Goal: Browse casually

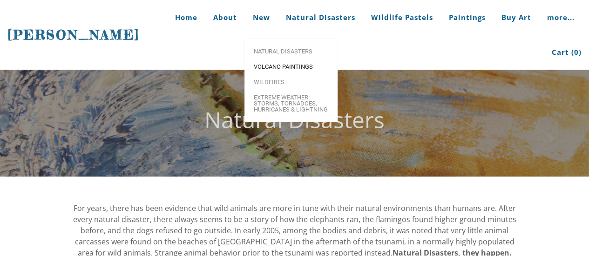
click at [280, 64] on span "Volcano paintings" at bounding box center [291, 67] width 74 height 6
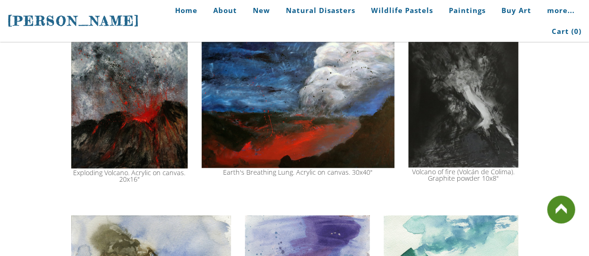
scroll to position [897, 0]
click at [143, 107] on img at bounding box center [129, 98] width 116 height 141
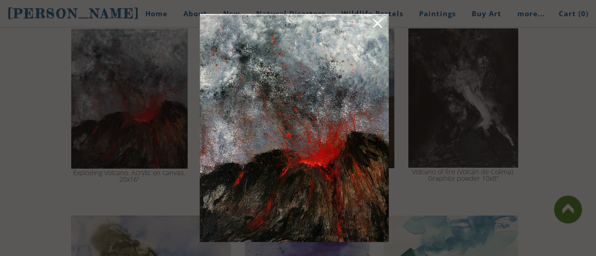
click at [557, 123] on div at bounding box center [298, 128] width 596 height 256
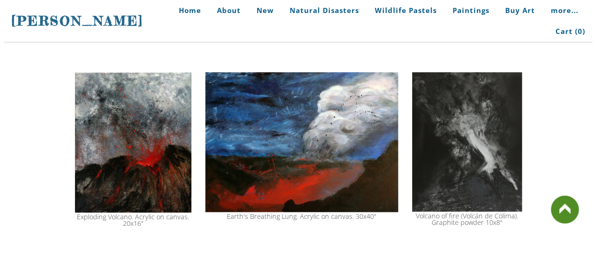
scroll to position [852, 0]
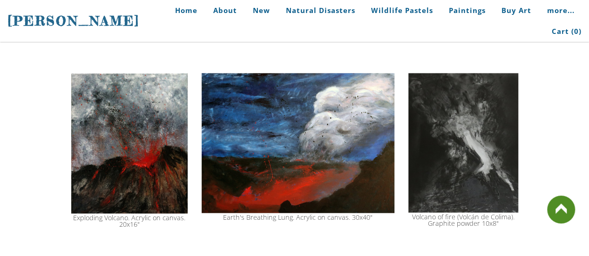
click at [137, 136] on img at bounding box center [129, 143] width 116 height 141
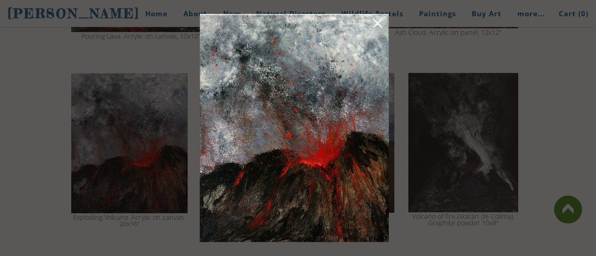
click at [26, 123] on div at bounding box center [298, 128] width 596 height 256
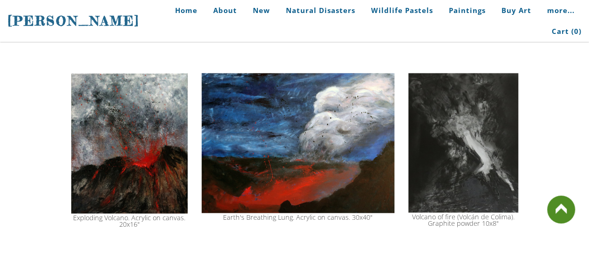
click at [83, 129] on img at bounding box center [129, 143] width 116 height 141
